Goal: Find specific page/section: Find specific page/section

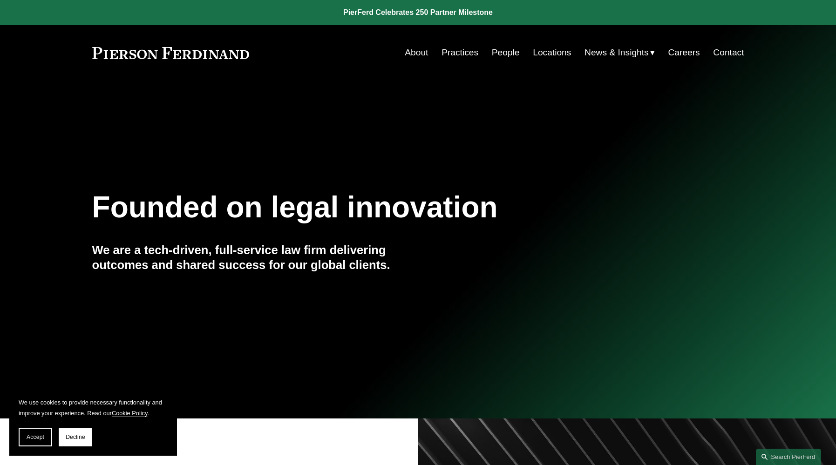
click at [492, 51] on link "People" at bounding box center [506, 53] width 28 height 18
drag, startPoint x: 252, startPoint y: 56, endPoint x: 148, endPoint y: 58, distance: 104.4
click at [148, 58] on div "About Practices People Locations News & Insights News" at bounding box center [418, 53] width 652 height 18
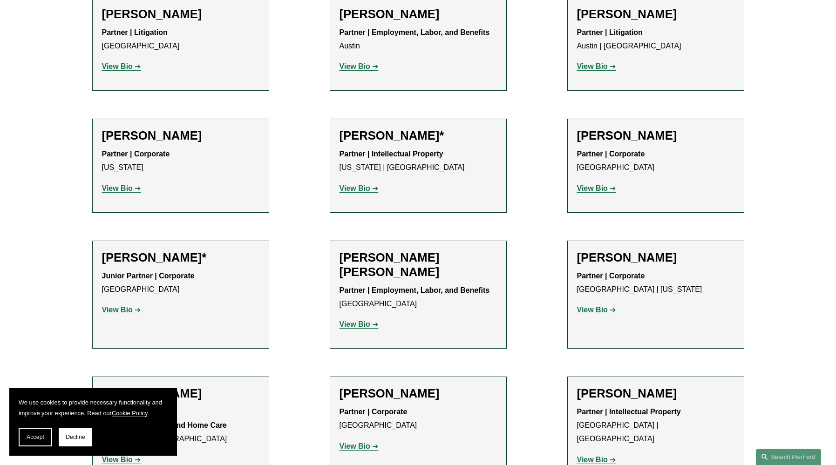
scroll to position [458, 0]
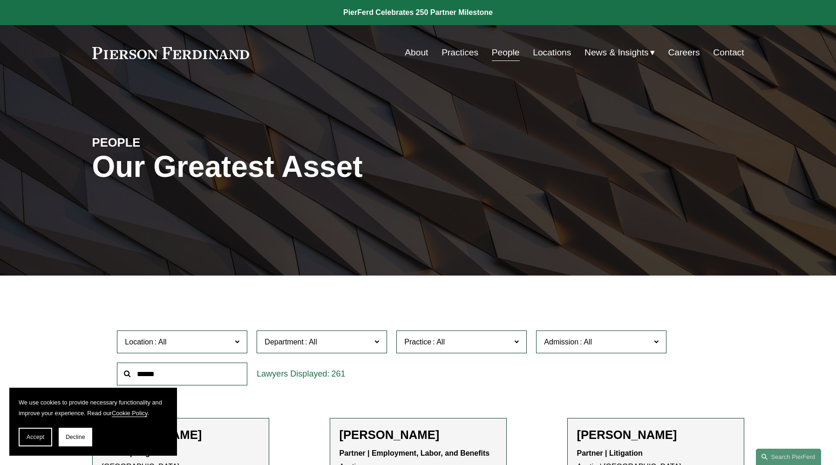
click at [211, 376] on input "text" at bounding box center [182, 374] width 130 height 23
type input "******"
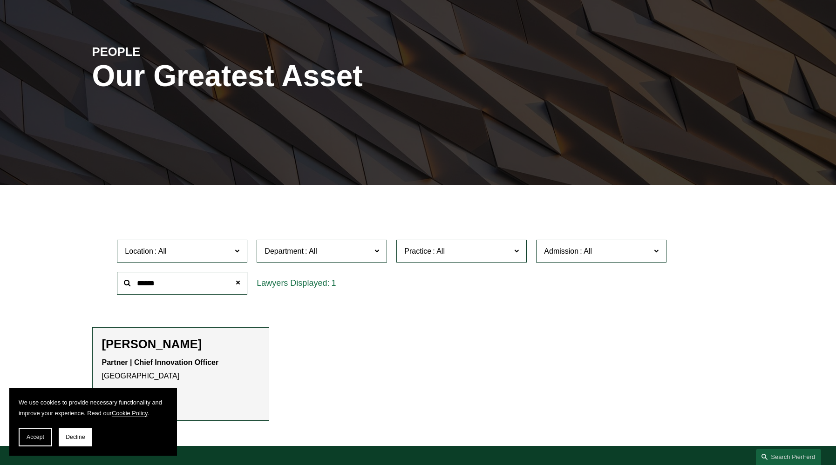
scroll to position [91, 0]
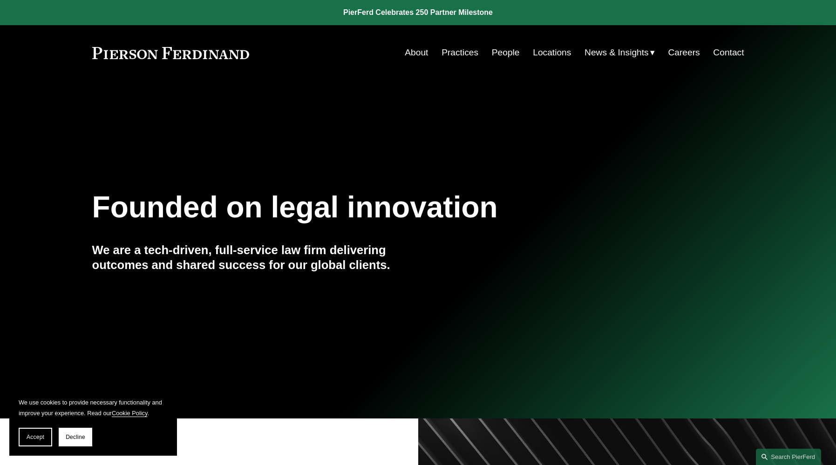
click at [497, 59] on link "People" at bounding box center [506, 53] width 28 height 18
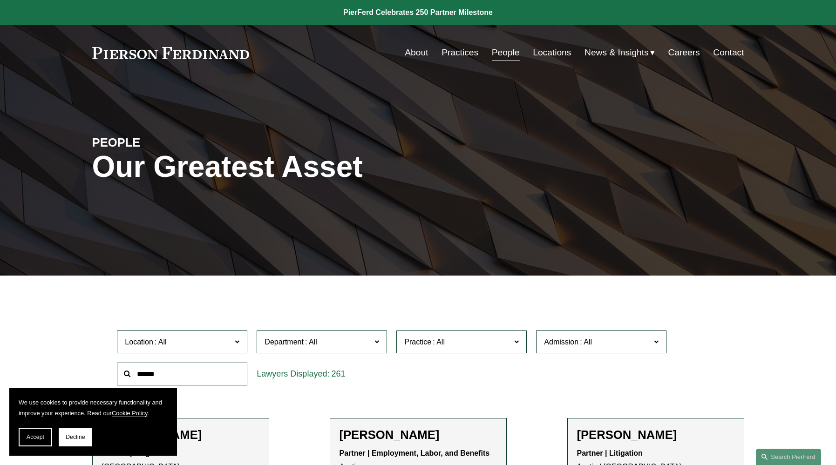
click at [211, 384] on input "text" at bounding box center [182, 374] width 130 height 23
type input "*********"
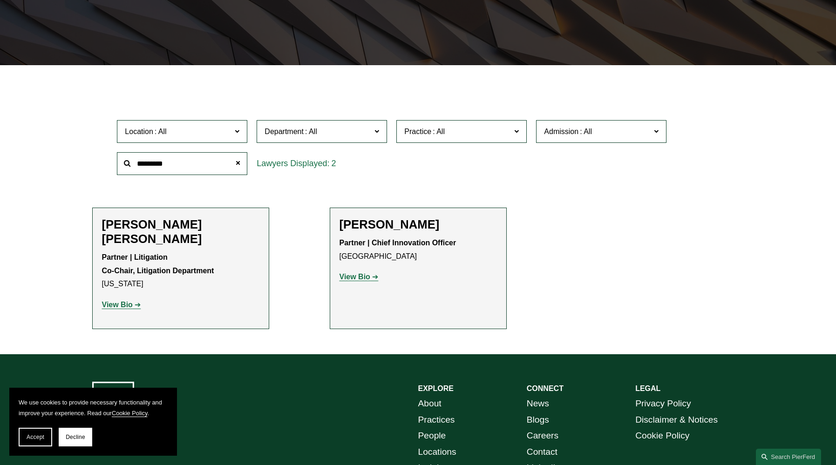
scroll to position [211, 0]
